Goal: Navigation & Orientation: Find specific page/section

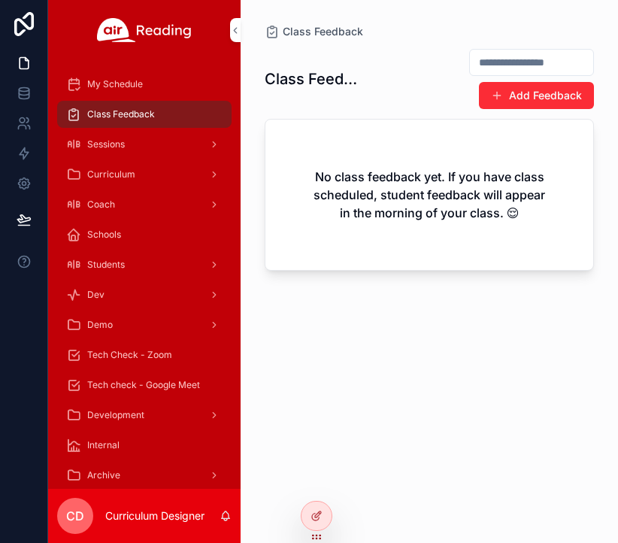
click at [0, 0] on div at bounding box center [0, 0] width 0 height 0
click at [0, 0] on icon at bounding box center [0, 0] width 0 height 0
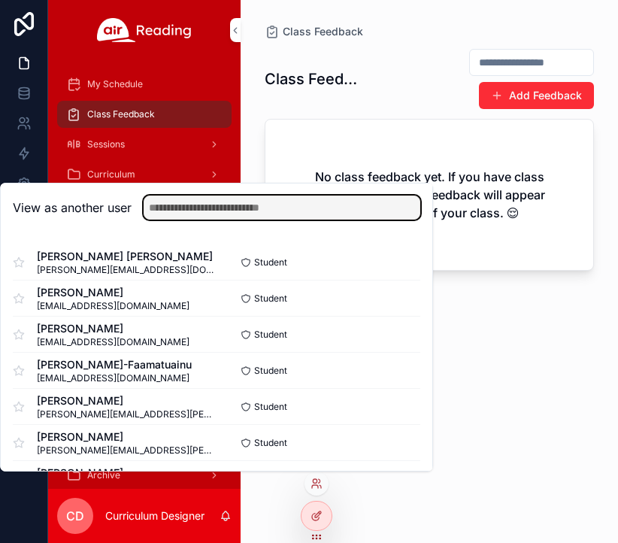
click at [305, 212] on input "text" at bounding box center [282, 207] width 277 height 24
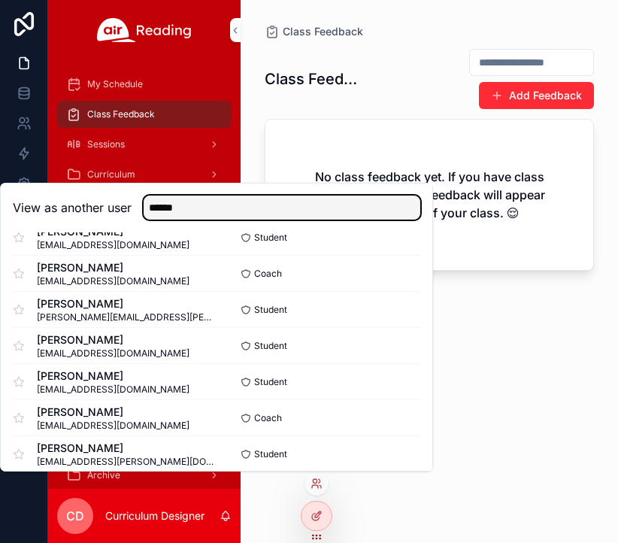
scroll to position [247, 0]
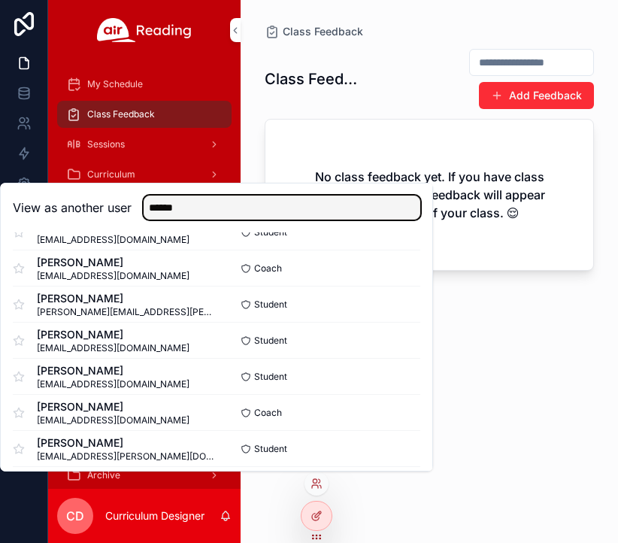
type input "******"
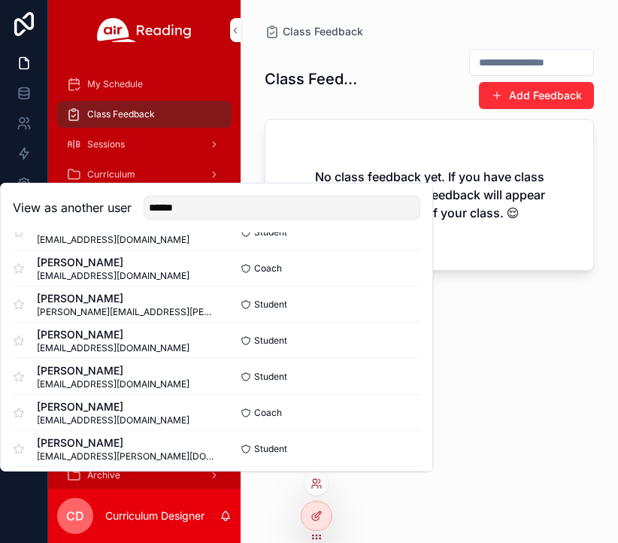
click at [0, 0] on button "Select" at bounding box center [0, 0] width 0 height 0
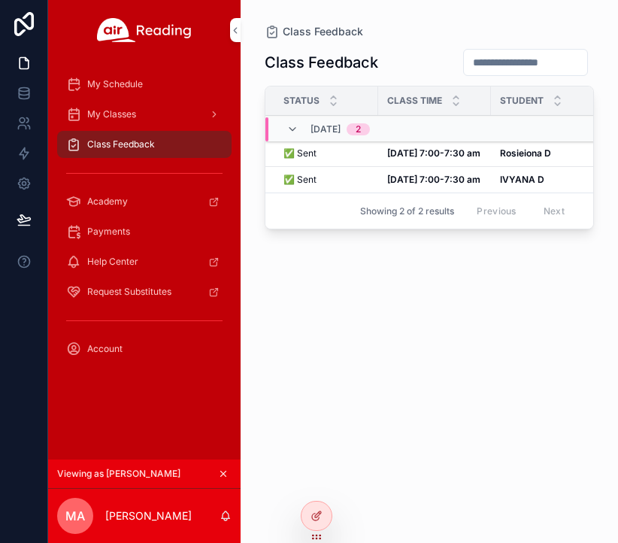
click at [132, 84] on span "My Schedule" at bounding box center [115, 84] width 56 height 12
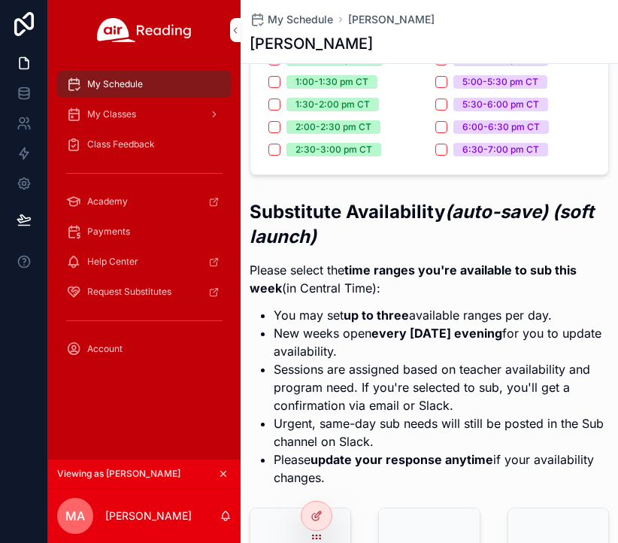
scroll to position [438, 0]
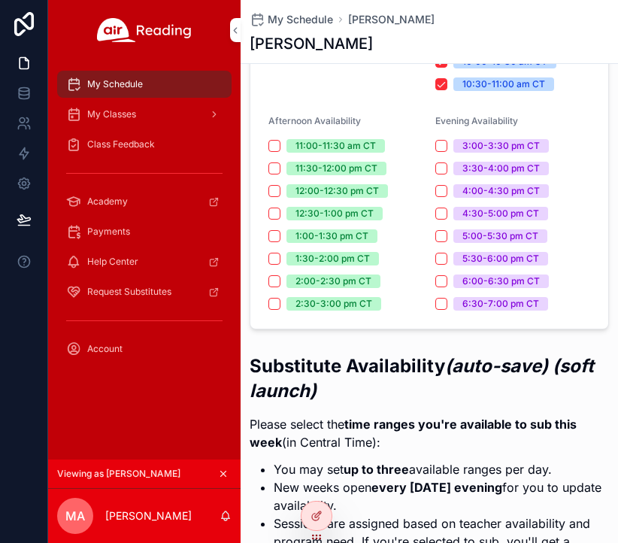
click at [168, 113] on div "My Classes" at bounding box center [144, 114] width 156 height 24
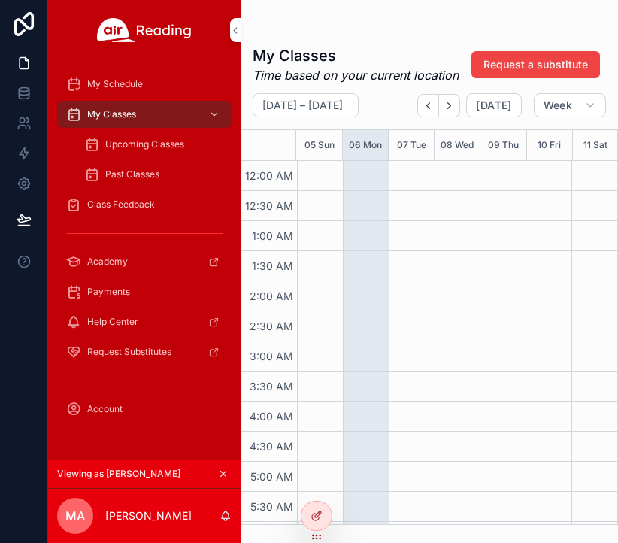
click at [132, 142] on span "Upcoming Classes" at bounding box center [144, 144] width 79 height 12
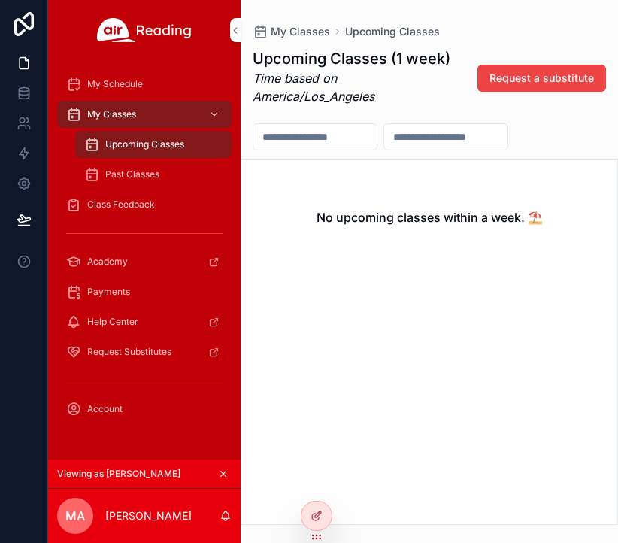
click at [145, 172] on span "Past Classes" at bounding box center [132, 174] width 54 height 12
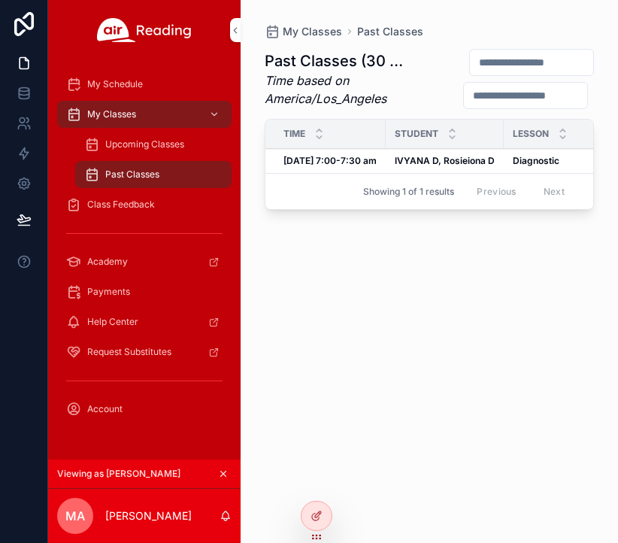
click at [154, 141] on span "Upcoming Classes" at bounding box center [144, 144] width 79 height 12
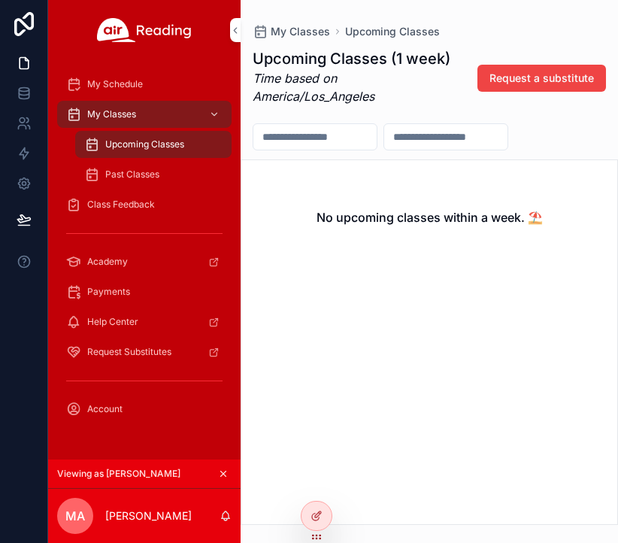
click at [161, 116] on div "My Classes" at bounding box center [144, 114] width 156 height 24
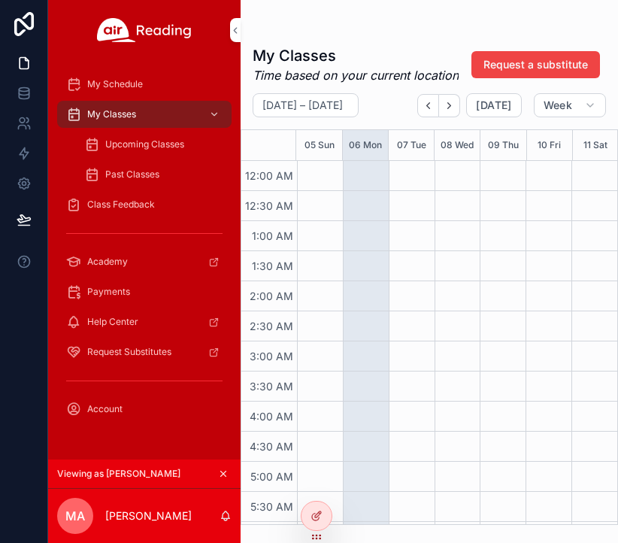
click at [119, 83] on span "My Schedule" at bounding box center [115, 84] width 56 height 12
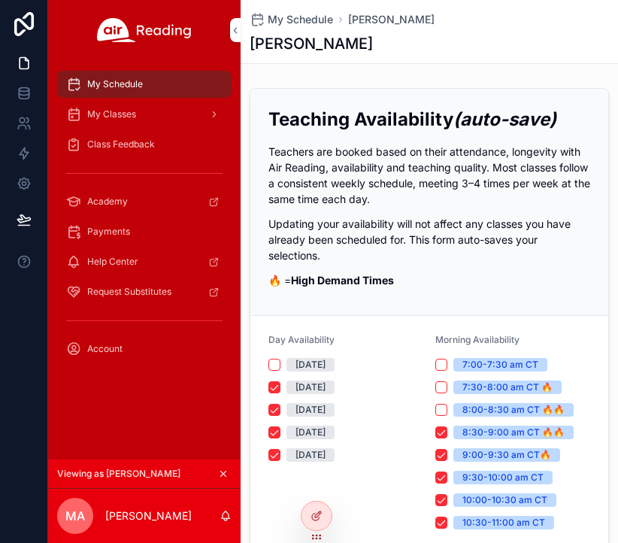
click at [120, 117] on span "My Classes" at bounding box center [111, 114] width 49 height 12
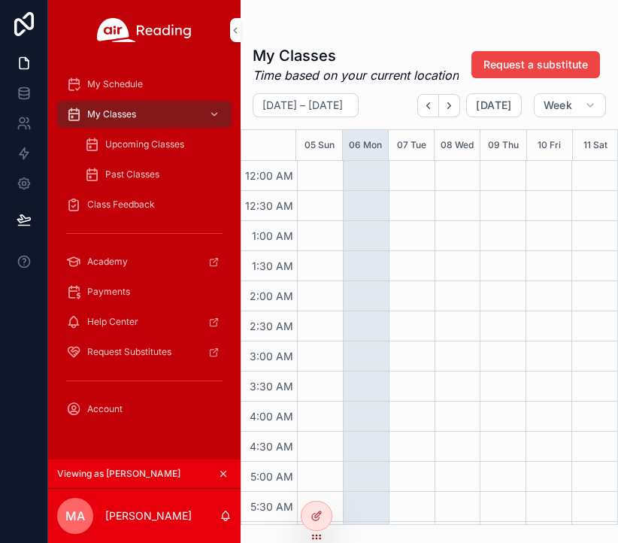
click at [0, 0] on icon at bounding box center [0, 0] width 0 height 0
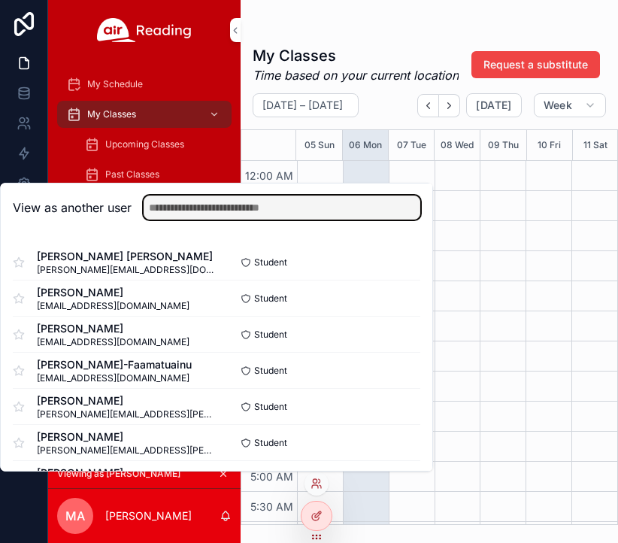
click at [300, 204] on input "text" at bounding box center [282, 207] width 277 height 24
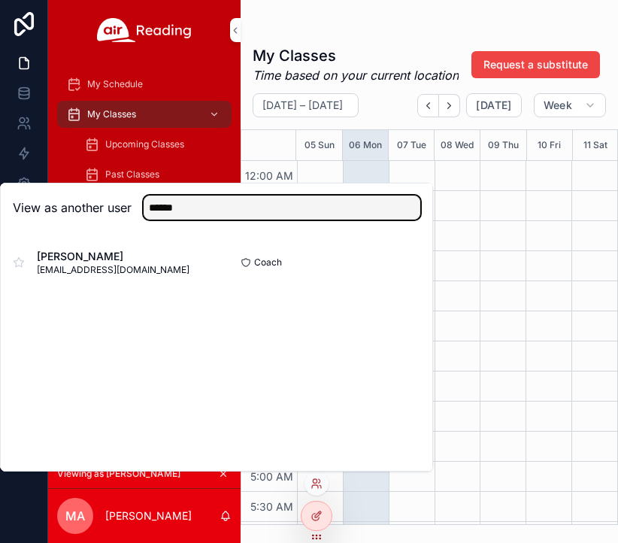
type input "******"
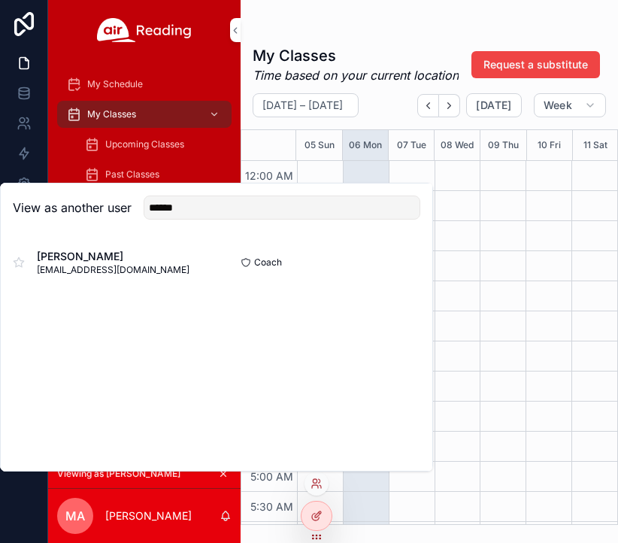
click at [0, 0] on button "Select" at bounding box center [0, 0] width 0 height 0
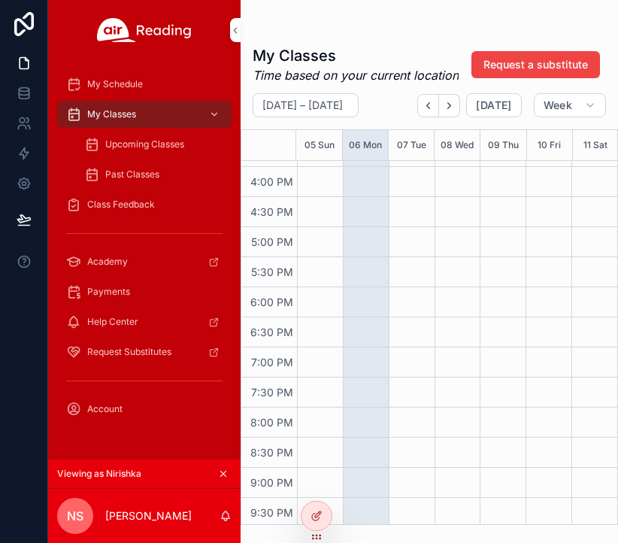
scroll to position [678, 0]
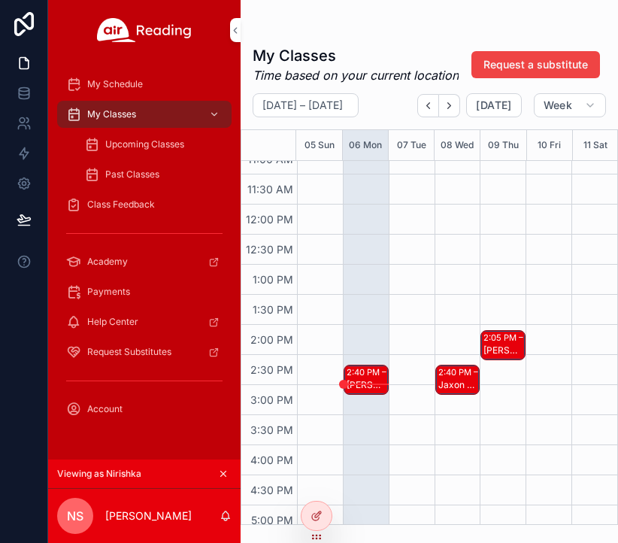
click at [142, 146] on span "Upcoming Classes" at bounding box center [144, 144] width 79 height 12
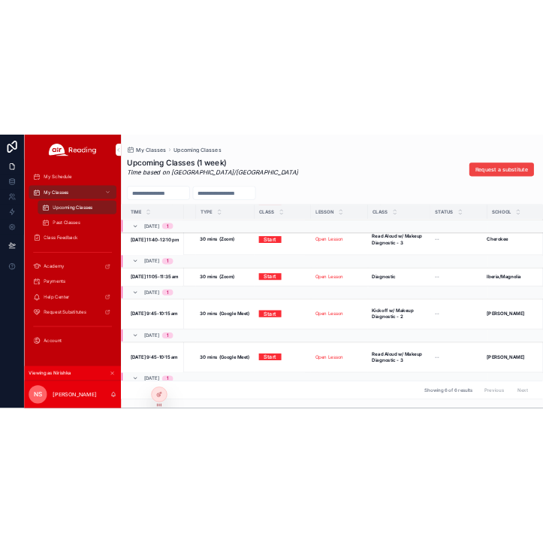
scroll to position [0, 101]
